Goal: Information Seeking & Learning: Learn about a topic

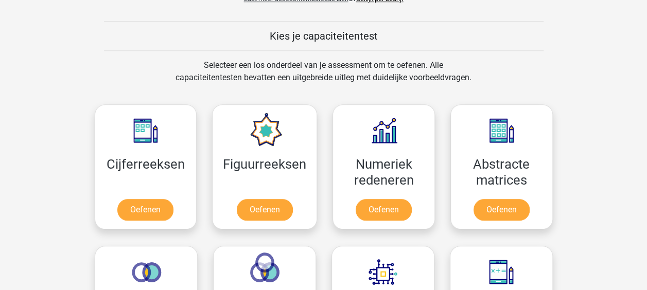
scroll to position [399, 0]
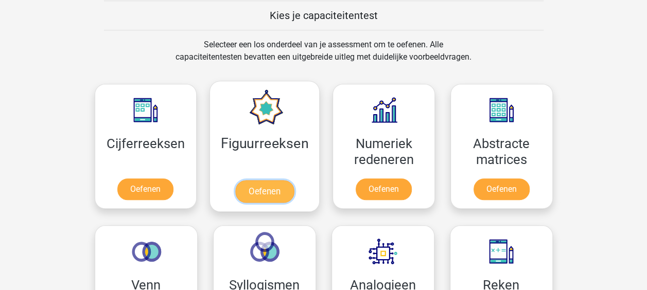
click at [248, 189] on link "Oefenen" at bounding box center [264, 191] width 59 height 23
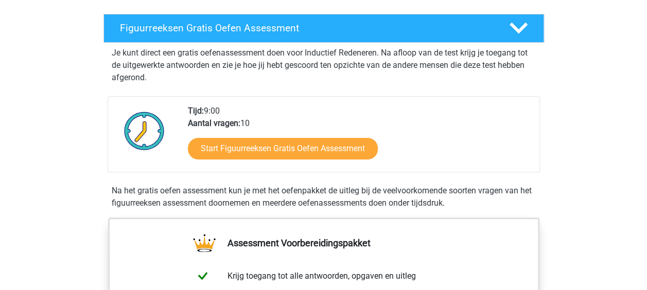
scroll to position [169, 0]
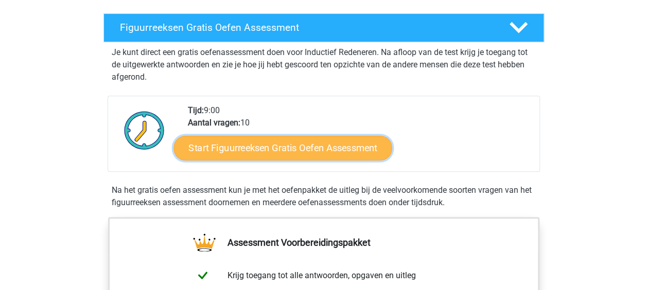
click at [217, 156] on link "Start Figuurreeksen Gratis Oefen Assessment" at bounding box center [282, 147] width 218 height 25
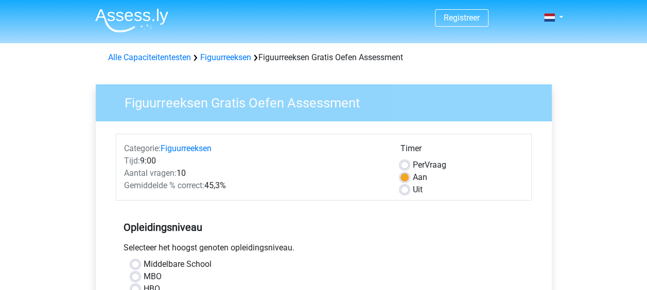
scroll to position [87, 0]
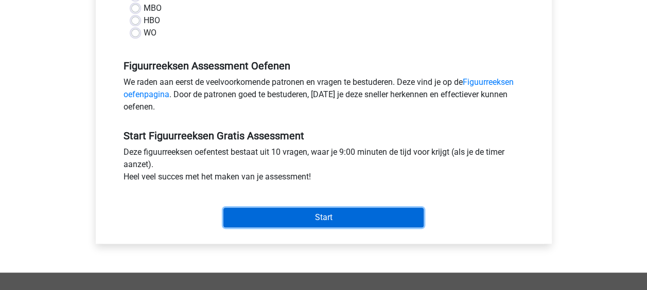
click at [411, 218] on input "Start" at bounding box center [323, 218] width 200 height 20
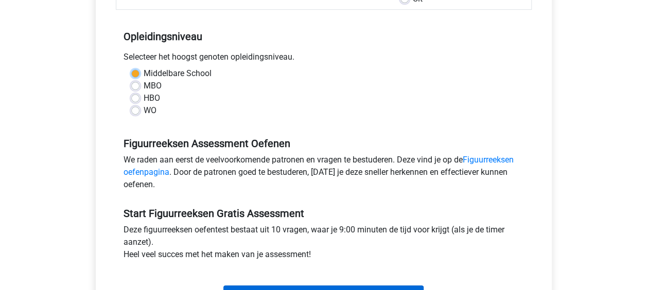
scroll to position [172, 0]
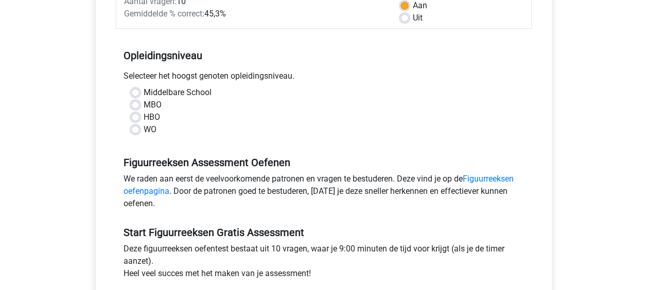
click at [145, 130] on label "WO" at bounding box center [150, 129] width 13 height 12
click at [139, 130] on input "WO" at bounding box center [135, 128] width 8 height 10
radio input "true"
click at [144, 101] on label "MBO" at bounding box center [153, 105] width 18 height 12
click at [131, 101] on input "MBO" at bounding box center [135, 104] width 8 height 10
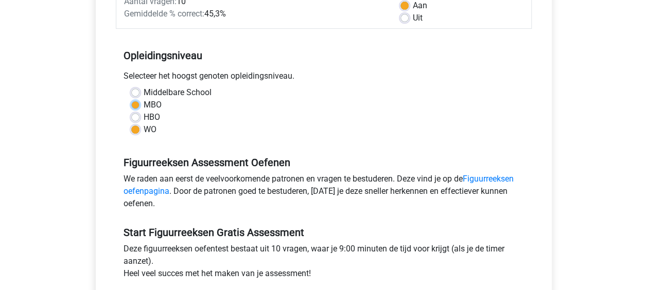
radio input "true"
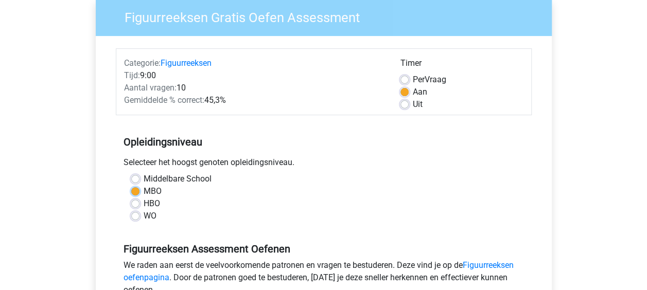
scroll to position [80, 0]
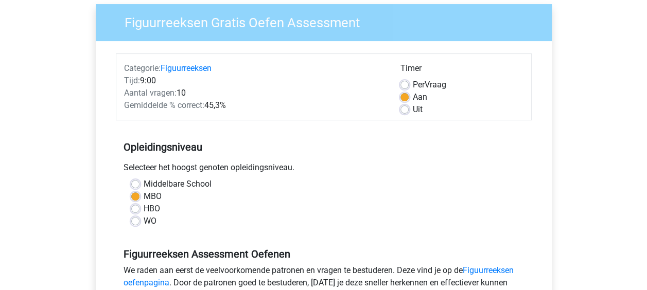
click at [413, 107] on label "Uit" at bounding box center [418, 109] width 10 height 12
click at [404, 107] on input "Uit" at bounding box center [404, 108] width 8 height 10
radio input "true"
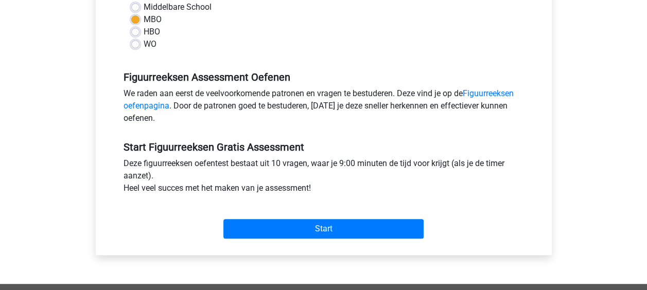
scroll to position [258, 0]
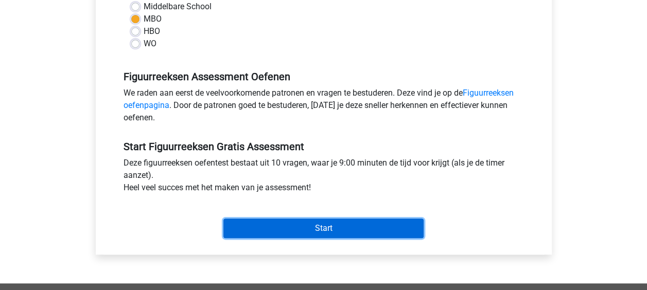
click at [271, 227] on input "Start" at bounding box center [323, 229] width 200 height 20
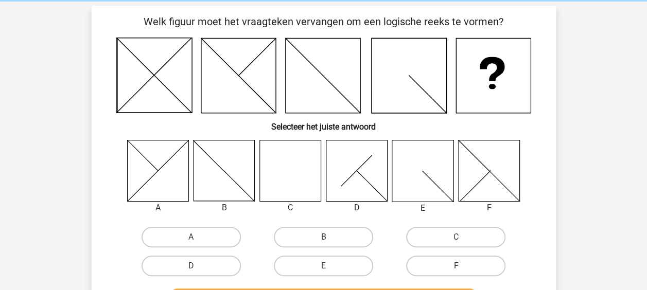
scroll to position [39, 0]
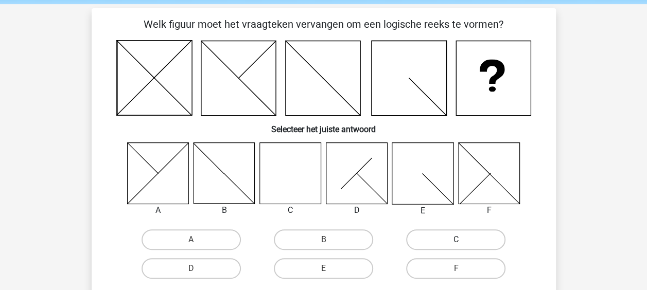
click at [428, 237] on label "C" at bounding box center [455, 239] width 99 height 21
click at [456, 240] on input "C" at bounding box center [459, 243] width 7 height 7
radio input "true"
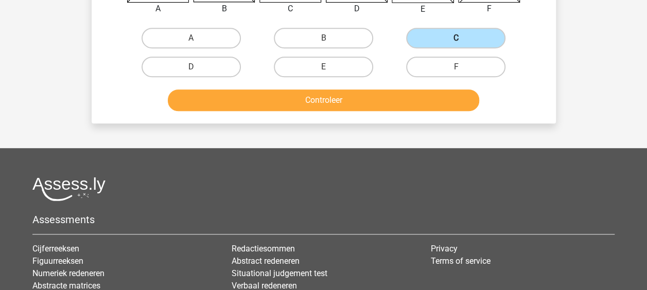
scroll to position [242, 0]
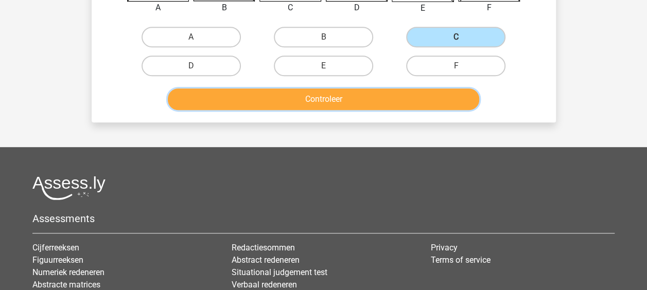
click at [240, 102] on button "Controleer" at bounding box center [323, 100] width 311 height 22
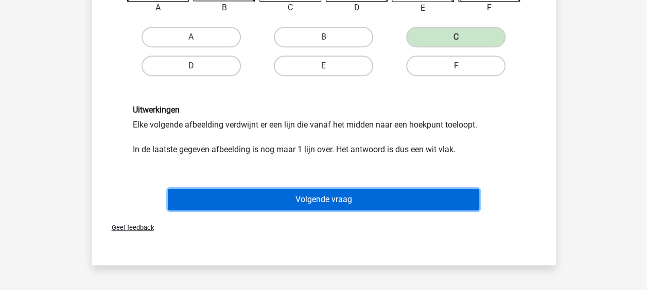
click at [247, 195] on button "Volgende vraag" at bounding box center [323, 200] width 311 height 22
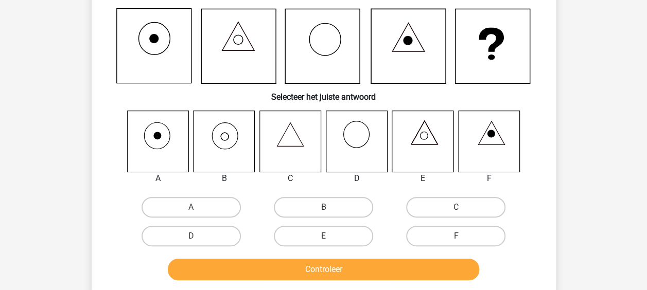
scroll to position [47, 0]
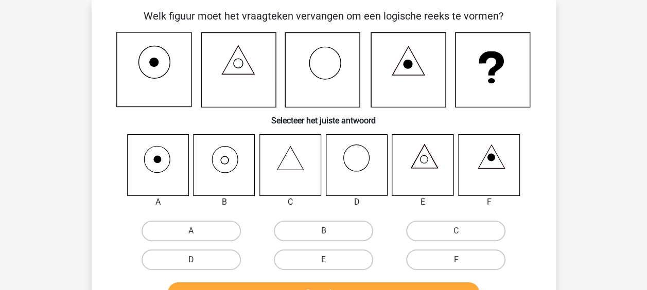
click at [323, 270] on label "E" at bounding box center [323, 260] width 99 height 21
click at [323, 267] on input "E" at bounding box center [326, 263] width 7 height 7
radio input "true"
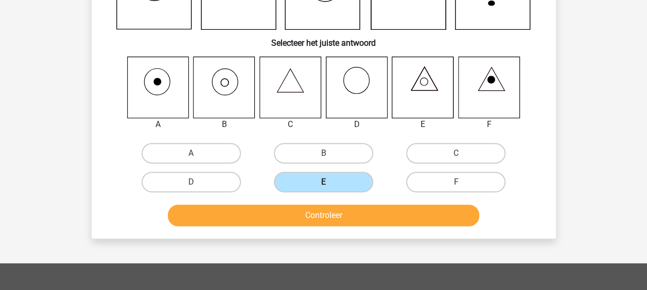
scroll to position [130, 0]
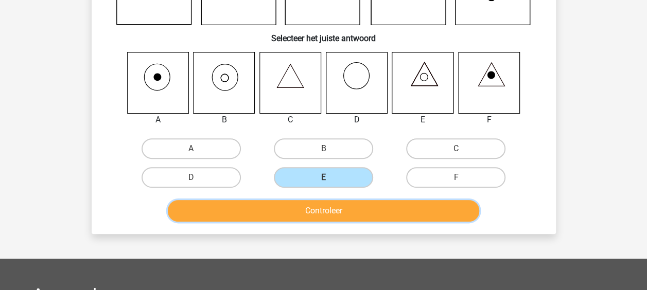
click at [421, 211] on button "Controleer" at bounding box center [323, 211] width 311 height 22
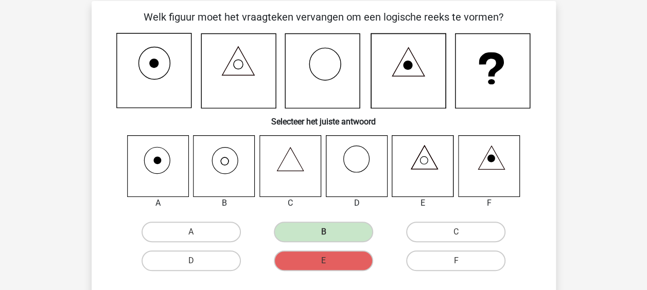
scroll to position [44, 0]
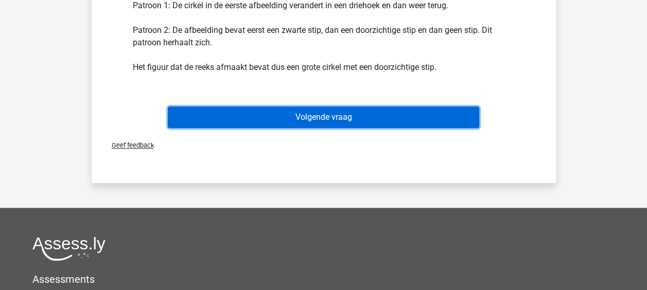
click at [196, 125] on button "Volgende vraag" at bounding box center [323, 118] width 311 height 22
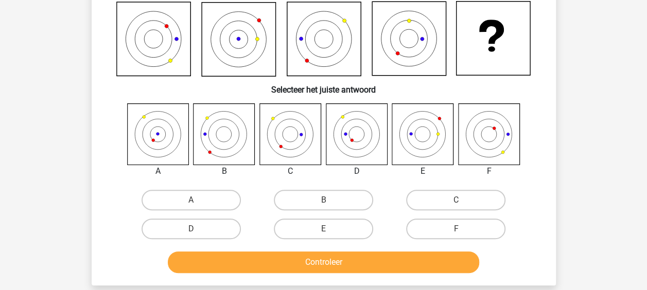
scroll to position [47, 0]
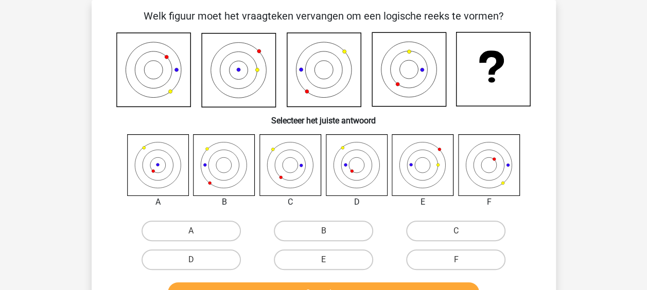
click at [512, 167] on icon at bounding box center [488, 164] width 61 height 61
click at [499, 268] on label "F" at bounding box center [455, 260] width 99 height 21
click at [463, 267] on input "F" at bounding box center [459, 263] width 7 height 7
radio input "true"
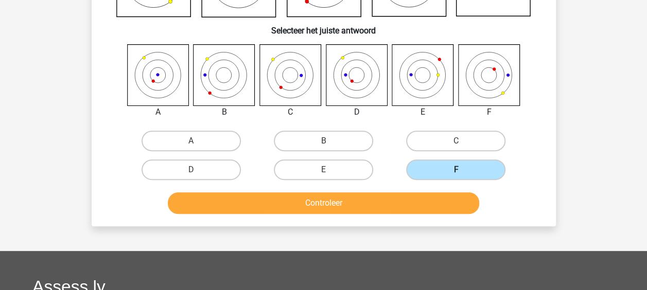
scroll to position [139, 0]
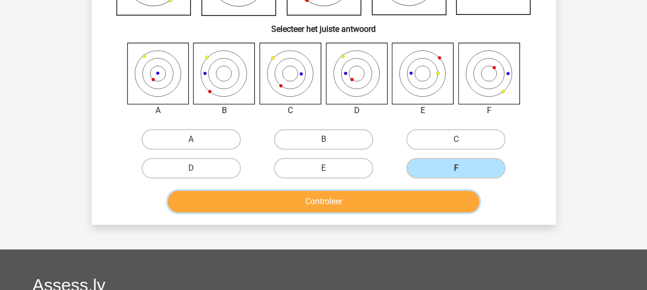
click at [469, 211] on button "Controleer" at bounding box center [323, 202] width 311 height 22
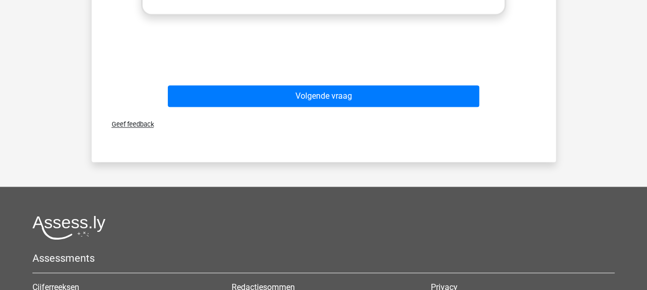
scroll to position [577, 0]
